Goal: Transaction & Acquisition: Purchase product/service

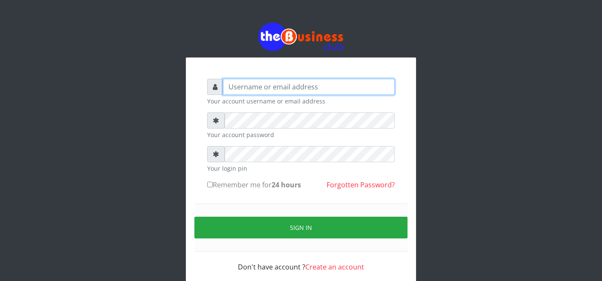
click at [320, 84] on input "text" at bounding box center [309, 87] width 172 height 16
type input "father"
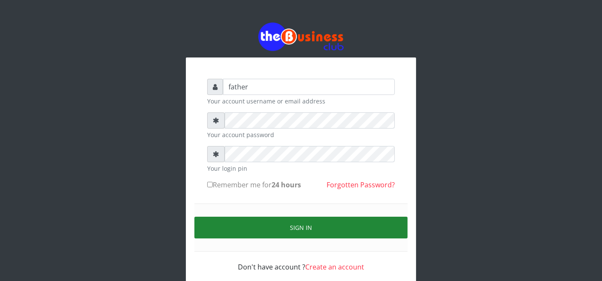
click at [292, 227] on button "Sign in" at bounding box center [300, 228] width 213 height 22
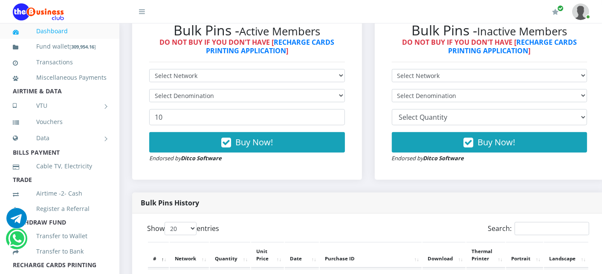
scroll to position [246, 0]
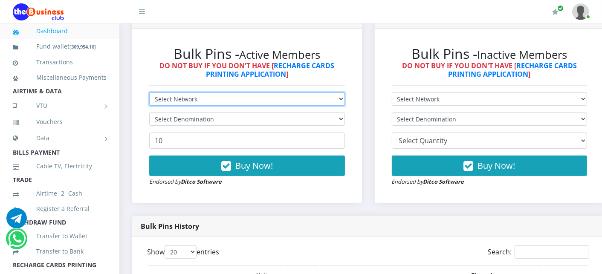
click at [204, 102] on select "Select Network MTN Globacom 9Mobile Airtel" at bounding box center [247, 99] width 196 height 13
select select "MTN"
click at [149, 93] on select "Select Network MTN Globacom 9Mobile Airtel" at bounding box center [247, 99] width 196 height 13
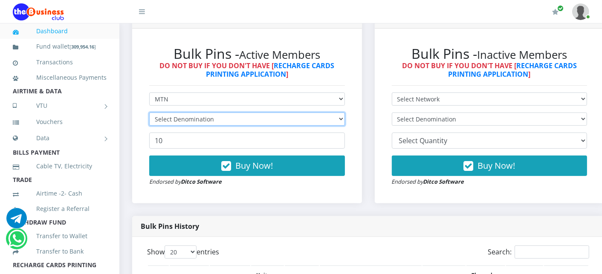
click at [194, 119] on select "Select Denomination" at bounding box center [247, 119] width 196 height 13
select select "193.98-200"
click at [149, 113] on select "Select Denomination MTN NGN100 - ₦96.99 MTN NGN200 - ₦193.98 MTN NGN400 - ₦387.…" at bounding box center [247, 119] width 196 height 13
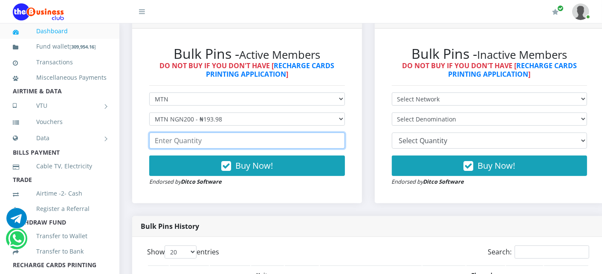
click at [183, 142] on input "number" at bounding box center [247, 141] width 196 height 16
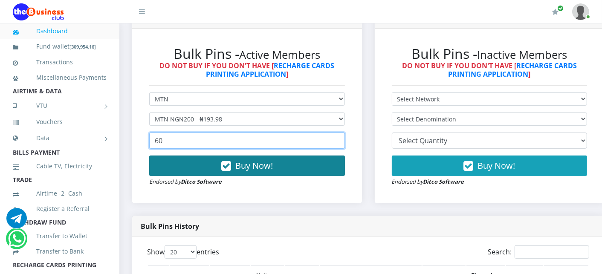
type input "60"
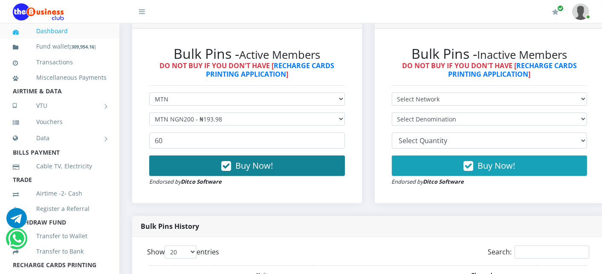
click at [182, 161] on button "Buy Now!" at bounding box center [247, 166] width 196 height 20
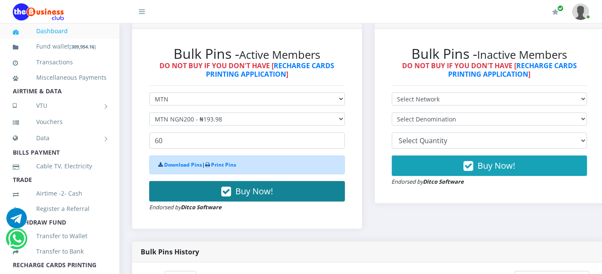
click at [189, 188] on button "Buy Now!" at bounding box center [247, 191] width 196 height 20
click at [189, 192] on button "Buy Now!" at bounding box center [247, 191] width 196 height 20
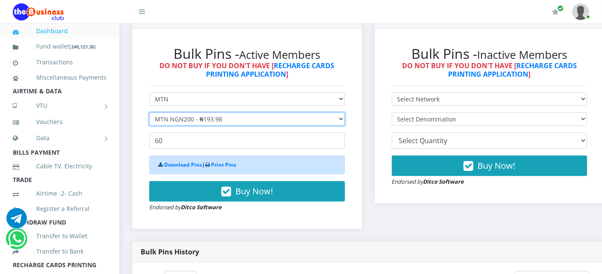
click at [188, 122] on select "Select Denomination MTN NGN100 - ₦96.99 MTN NGN200 - ₦193.98 MTN NGN400 - ₦387.…" at bounding box center [247, 119] width 196 height 13
select select "484.95-500"
click at [149, 113] on select "Select Denomination MTN NGN100 - ₦96.99 MTN NGN200 - ₦193.98 MTN NGN400 - ₦387.…" at bounding box center [247, 119] width 196 height 13
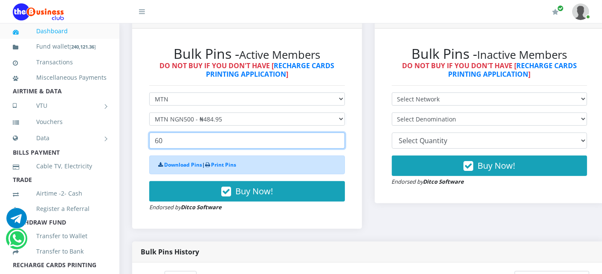
click at [172, 141] on input "60" at bounding box center [247, 141] width 196 height 16
type input "6"
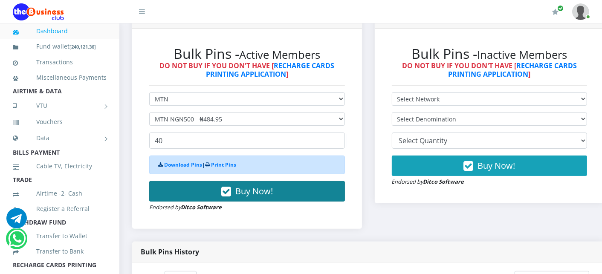
click at [168, 186] on button "Buy Now!" at bounding box center [247, 191] width 196 height 20
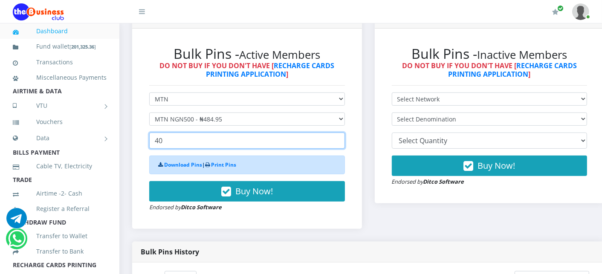
click at [172, 145] on input "40" at bounding box center [247, 141] width 196 height 16
type input "4"
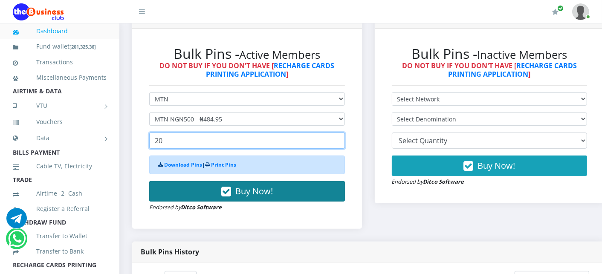
type input "20"
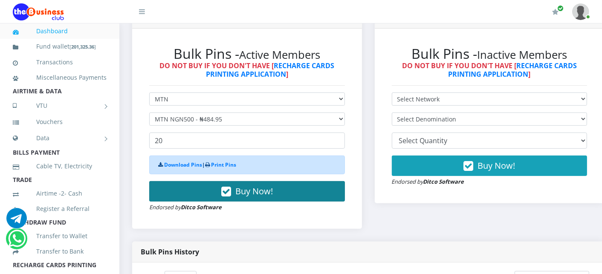
click at [173, 182] on button "Buy Now!" at bounding box center [247, 191] width 196 height 20
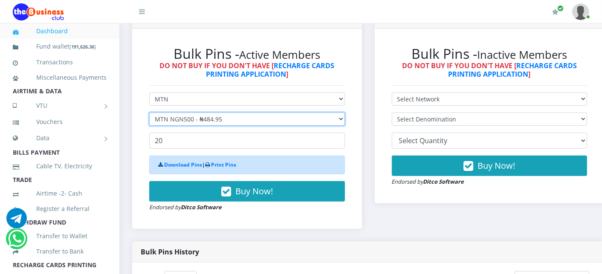
click at [181, 117] on select "Select Denomination MTN NGN100 - ₦96.99 MTN NGN200 - ₦193.98 MTN NGN400 - ₦387.…" at bounding box center [247, 119] width 196 height 13
select select "96.99-100"
click at [149, 113] on select "Select Denomination MTN NGN100 - ₦96.99 MTN NGN200 - ₦193.98 MTN NGN400 - ₦387.…" at bounding box center [247, 119] width 196 height 13
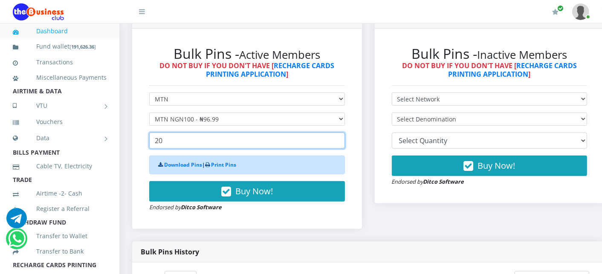
click at [175, 142] on input "20" at bounding box center [247, 141] width 196 height 16
type input "2"
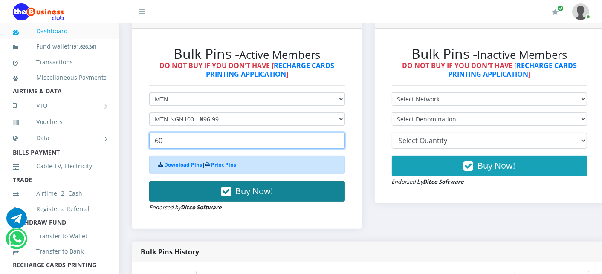
type input "60"
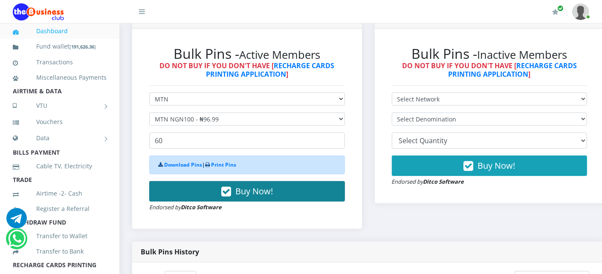
click at [176, 196] on button "Buy Now!" at bounding box center [247, 191] width 196 height 20
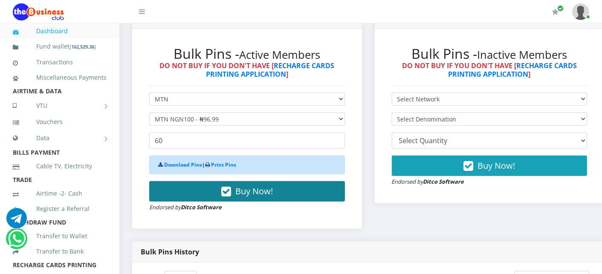
click at [176, 196] on button "Buy Now!" at bounding box center [247, 191] width 196 height 20
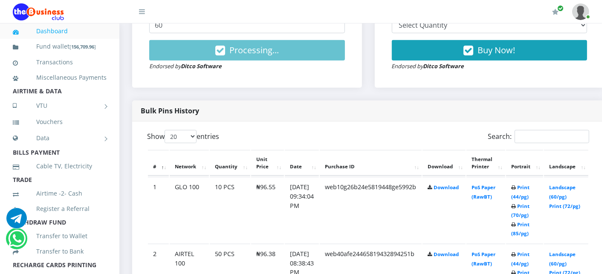
scroll to position [398, 0]
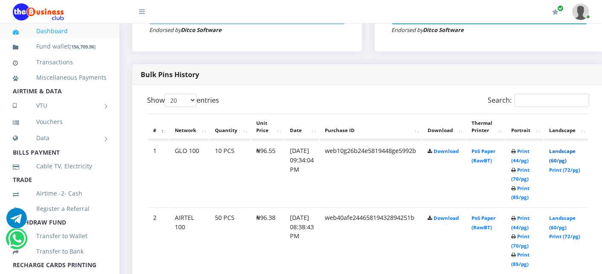
click at [572, 152] on link "Landscape (60/pg)" at bounding box center [562, 156] width 26 height 16
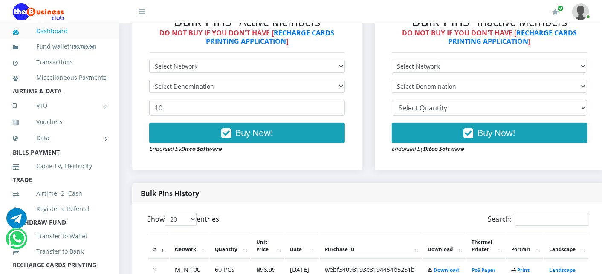
scroll to position [265, 0]
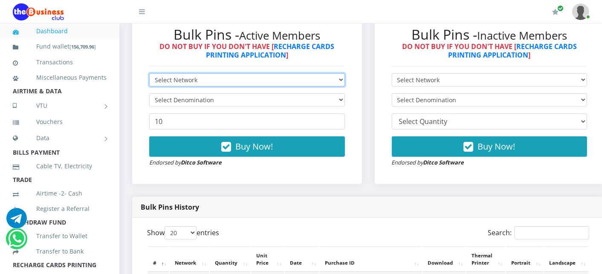
click at [228, 82] on select "Select Network MTN Globacom 9Mobile Airtel" at bounding box center [247, 79] width 196 height 13
select select "Glo"
click at [149, 74] on select "Select Network MTN Globacom 9Mobile Airtel" at bounding box center [247, 79] width 196 height 13
click at [206, 81] on select "Select Network MTN Globacom 9Mobile Airtel" at bounding box center [247, 79] width 196 height 13
select select "MTN"
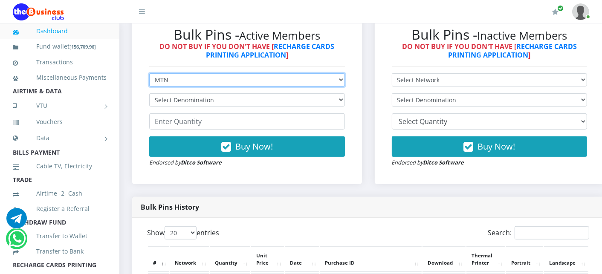
click at [149, 74] on select "Select Network MTN Globacom 9Mobile Airtel" at bounding box center [247, 79] width 196 height 13
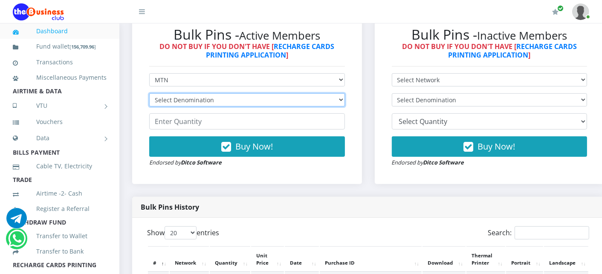
click at [201, 96] on select "Select Denomination" at bounding box center [247, 99] width 196 height 13
select select "96.99-100"
click at [149, 94] on select "Select Denomination MTN NGN100 - ₦96.99 MTN NGN200 - ₦193.98 MTN NGN400 - ₦387.…" at bounding box center [247, 99] width 196 height 13
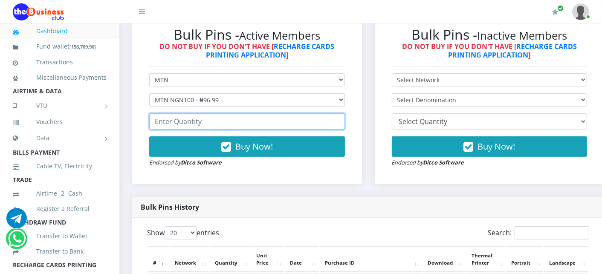
click at [189, 127] on input "number" at bounding box center [247, 121] width 196 height 16
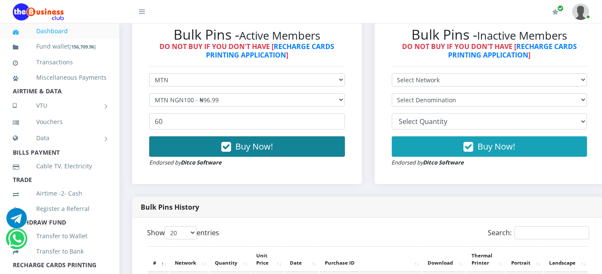
click at [194, 145] on button "Buy Now!" at bounding box center [247, 146] width 196 height 20
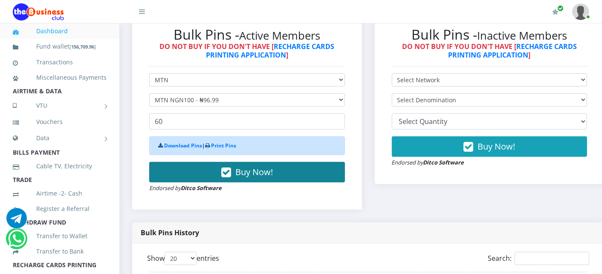
click at [198, 169] on button "Buy Now!" at bounding box center [247, 172] width 196 height 20
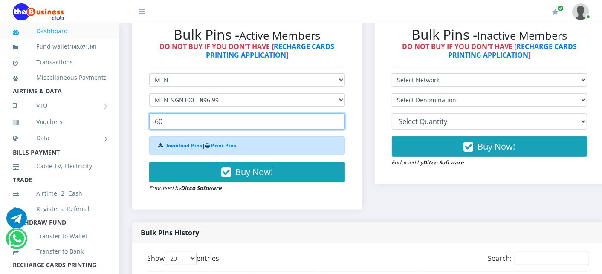
click at [165, 123] on input "60" at bounding box center [247, 121] width 196 height 16
type input "6"
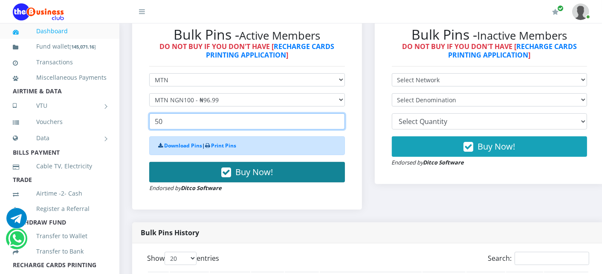
type input "50"
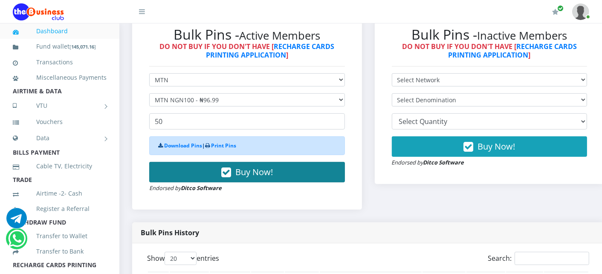
click at [190, 168] on button "Buy Now!" at bounding box center [247, 172] width 196 height 20
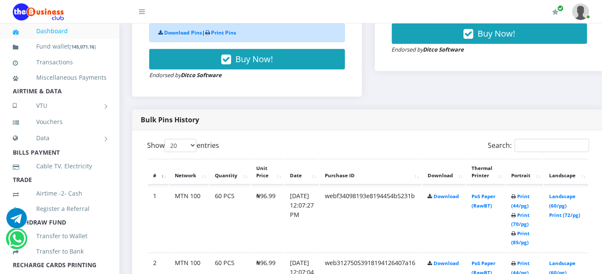
scroll to position [379, 0]
click at [567, 195] on link "Landscape (60/pg)" at bounding box center [562, 201] width 26 height 16
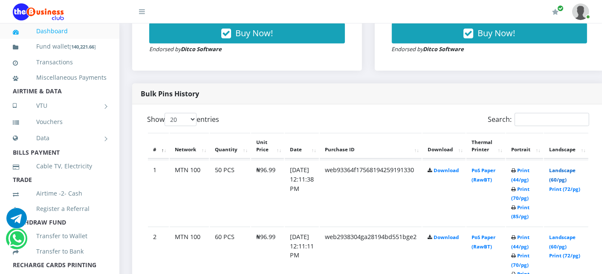
click at [568, 171] on link "Landscape (60/pg)" at bounding box center [562, 175] width 26 height 16
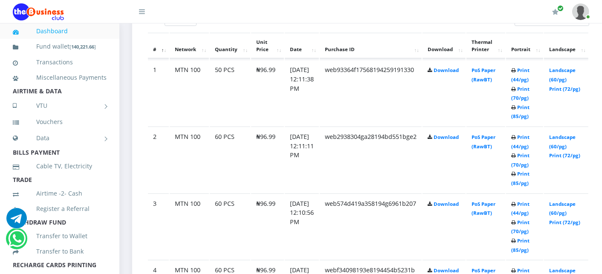
scroll to position [493, 0]
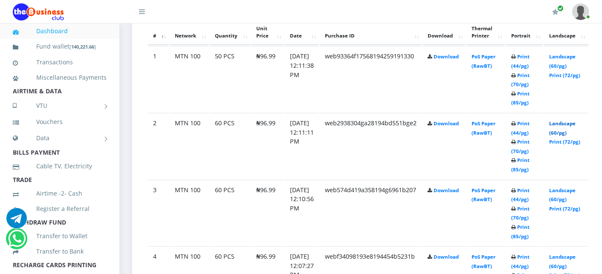
click at [566, 122] on link "Landscape (60/pg)" at bounding box center [562, 128] width 26 height 16
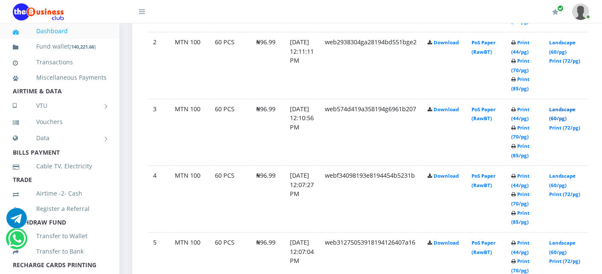
click at [571, 108] on link "Landscape (60/pg)" at bounding box center [562, 114] width 26 height 16
